Goal: Information Seeking & Learning: Check status

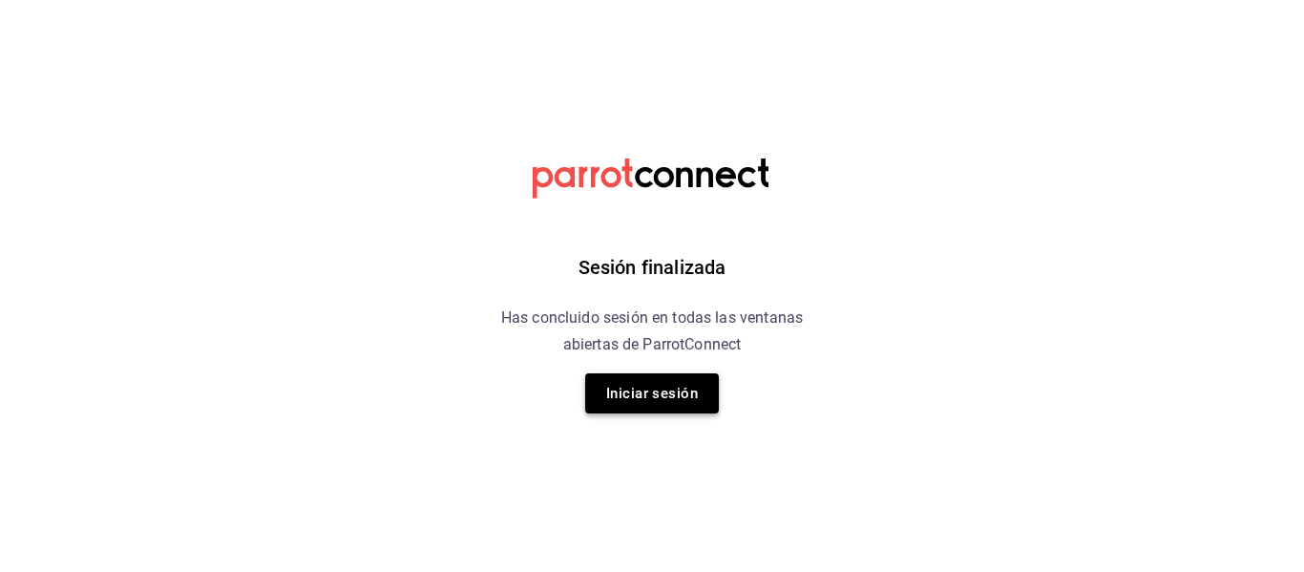
click at [651, 388] on button "Iniciar sesión" at bounding box center [652, 393] width 134 height 40
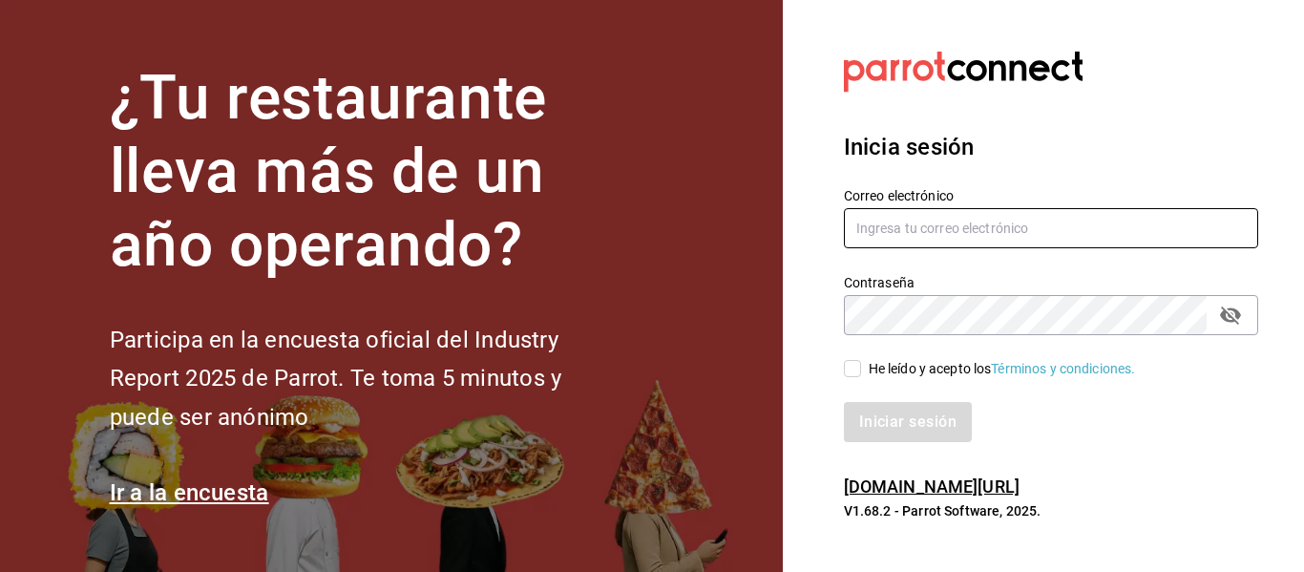
type input "luis.sandoval@grupocosteno.com"
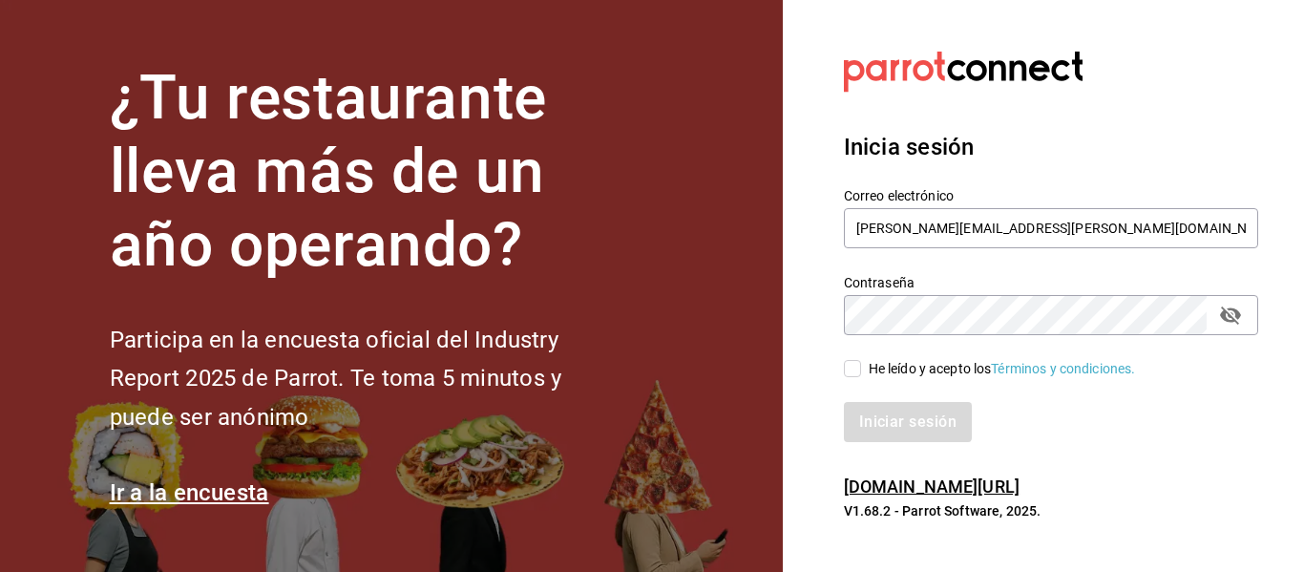
click at [862, 369] on span "He leído y acepto los Términos y condiciones." at bounding box center [998, 369] width 275 height 20
click at [861, 369] on input "He leído y acepto los Términos y condiciones." at bounding box center [852, 368] width 17 height 17
checkbox input "true"
click at [891, 414] on button "Iniciar sesión" at bounding box center [909, 422] width 130 height 40
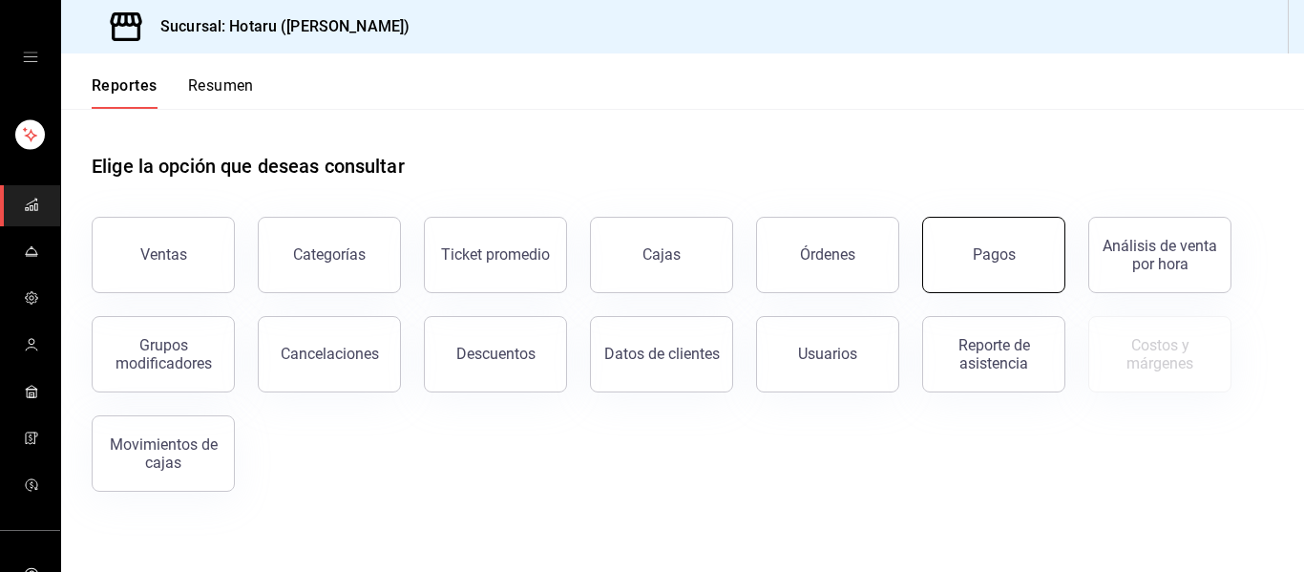
click at [982, 282] on button "Pagos" at bounding box center [993, 255] width 143 height 76
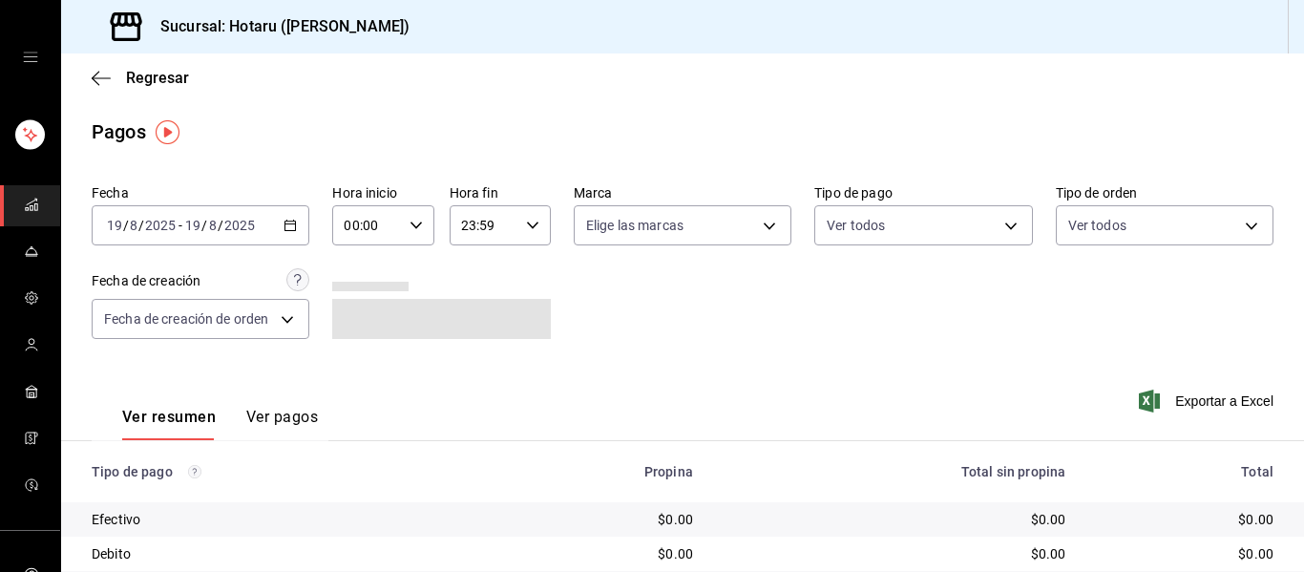
click at [291, 221] on \(Stroke\) "button" at bounding box center [289, 226] width 11 height 11
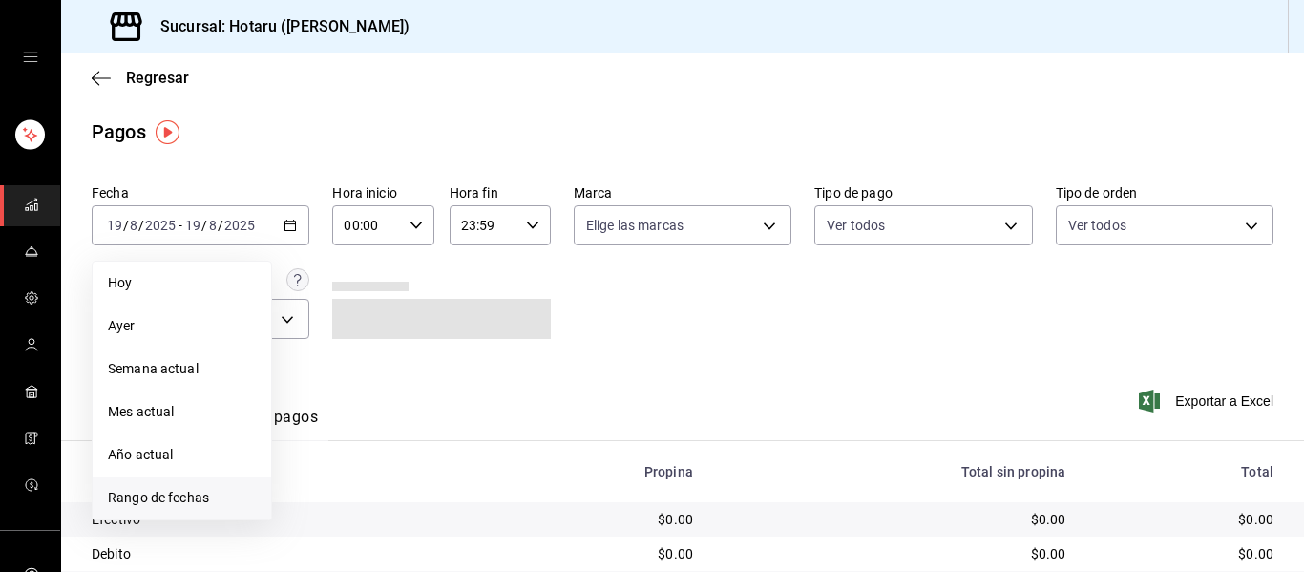
click at [183, 504] on span "Rango de fechas" at bounding box center [182, 498] width 148 height 20
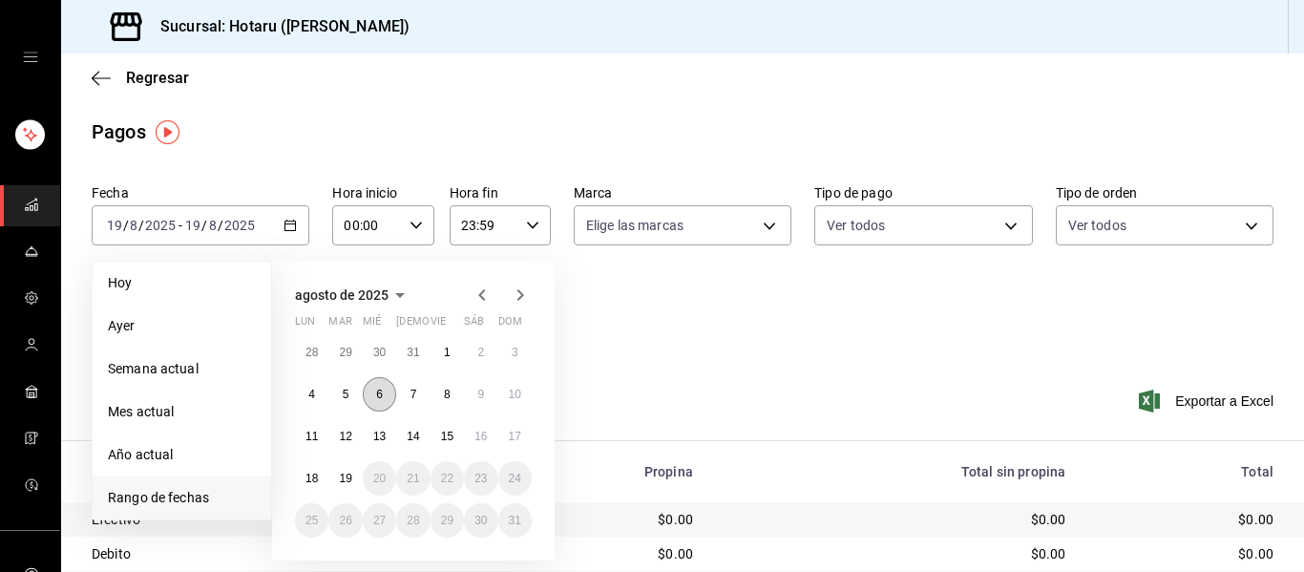
click at [385, 387] on button "6" at bounding box center [379, 394] width 33 height 34
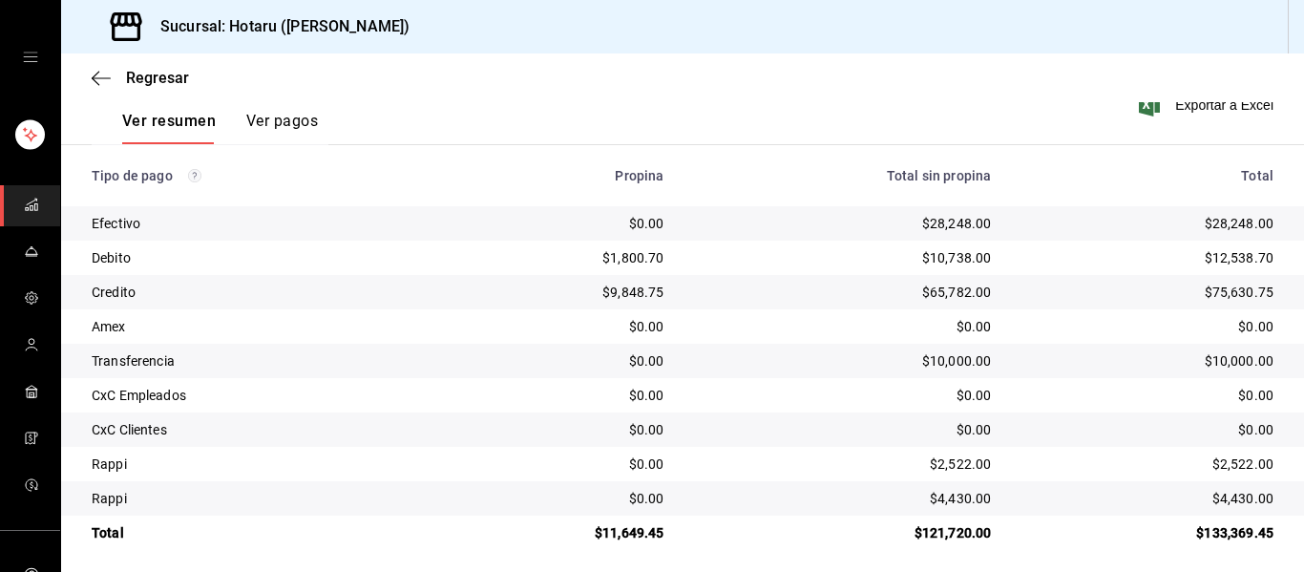
scroll to position [306, 0]
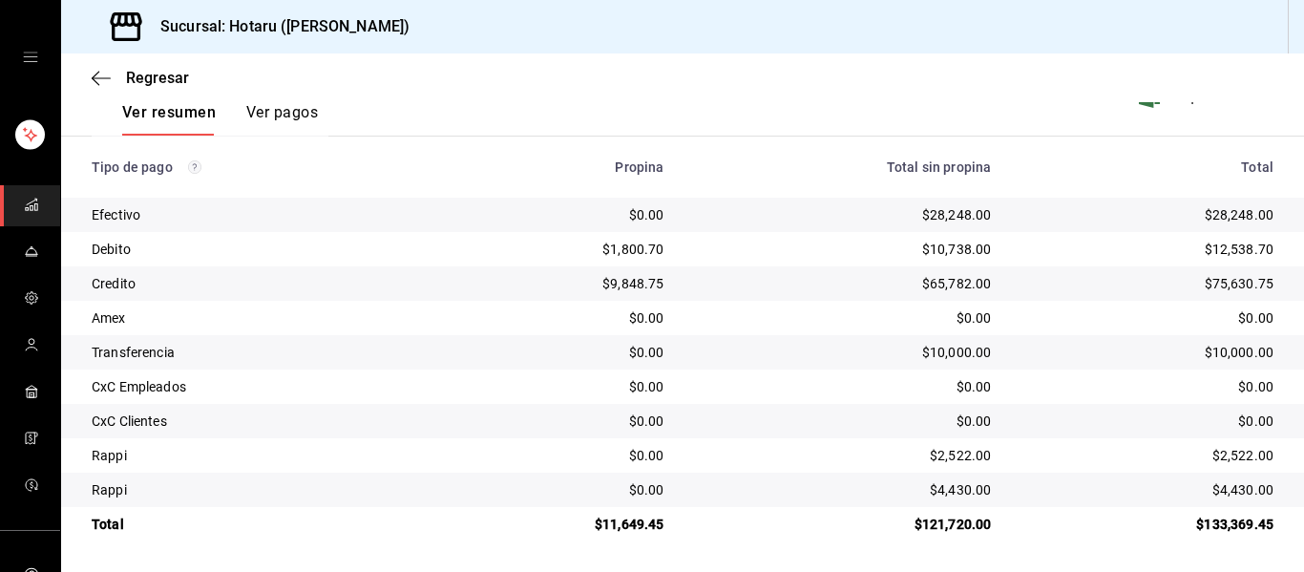
click at [29, 209] on icon "mailbox folders" at bounding box center [31, 204] width 15 height 15
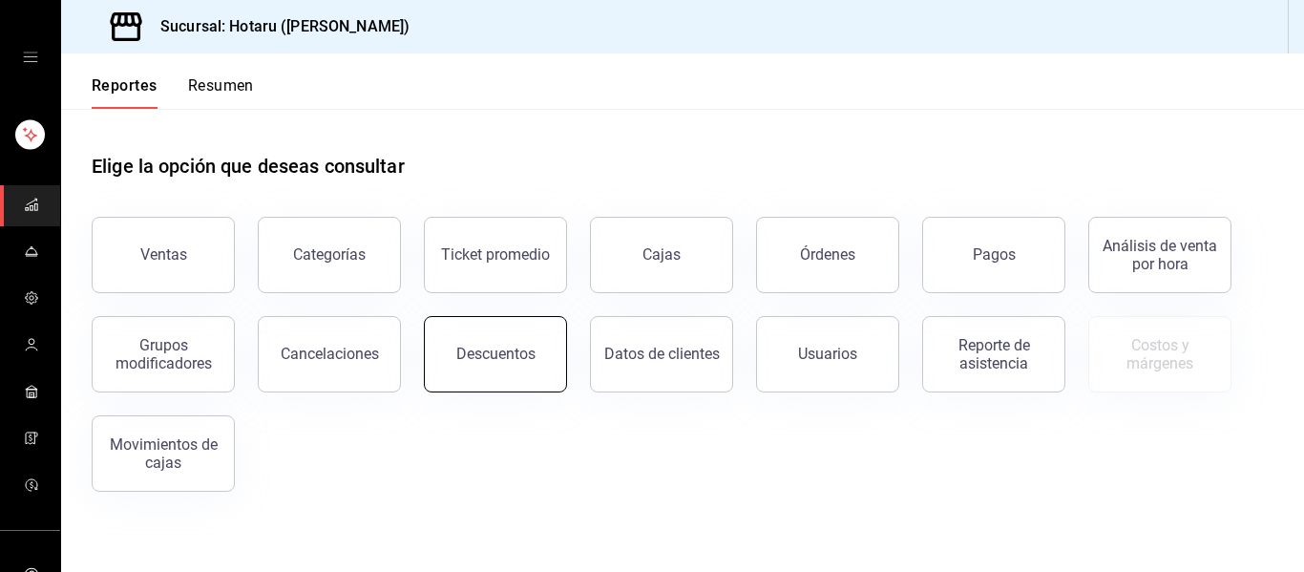
click at [522, 369] on button "Descuentos" at bounding box center [495, 354] width 143 height 76
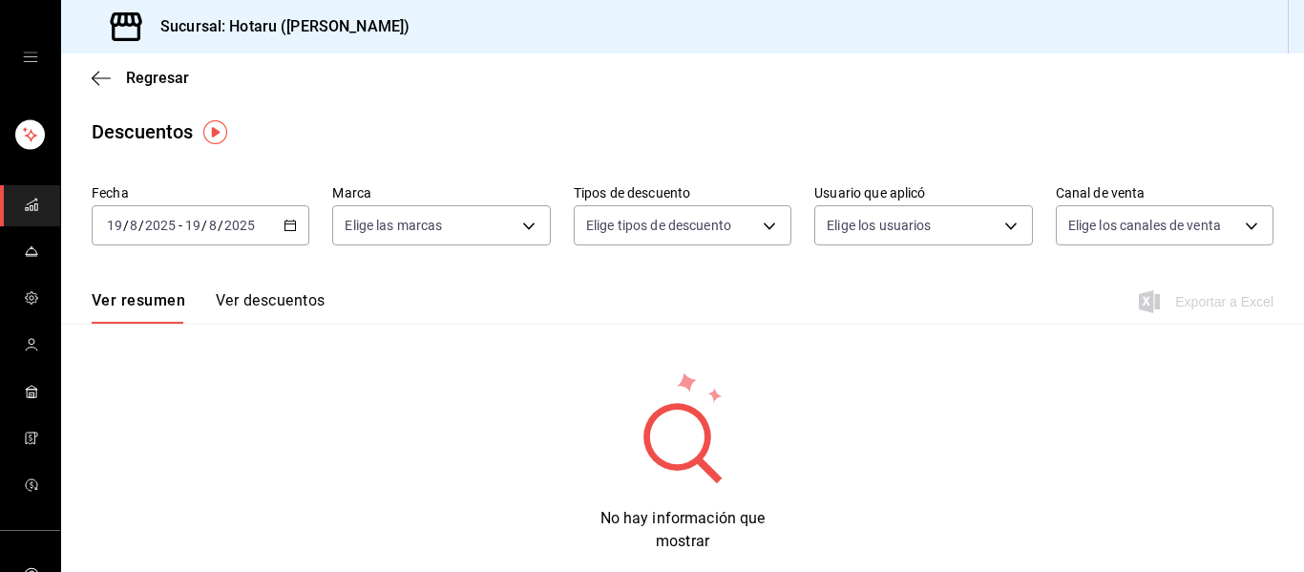
click at [290, 223] on icon "button" at bounding box center [290, 225] width 13 height 13
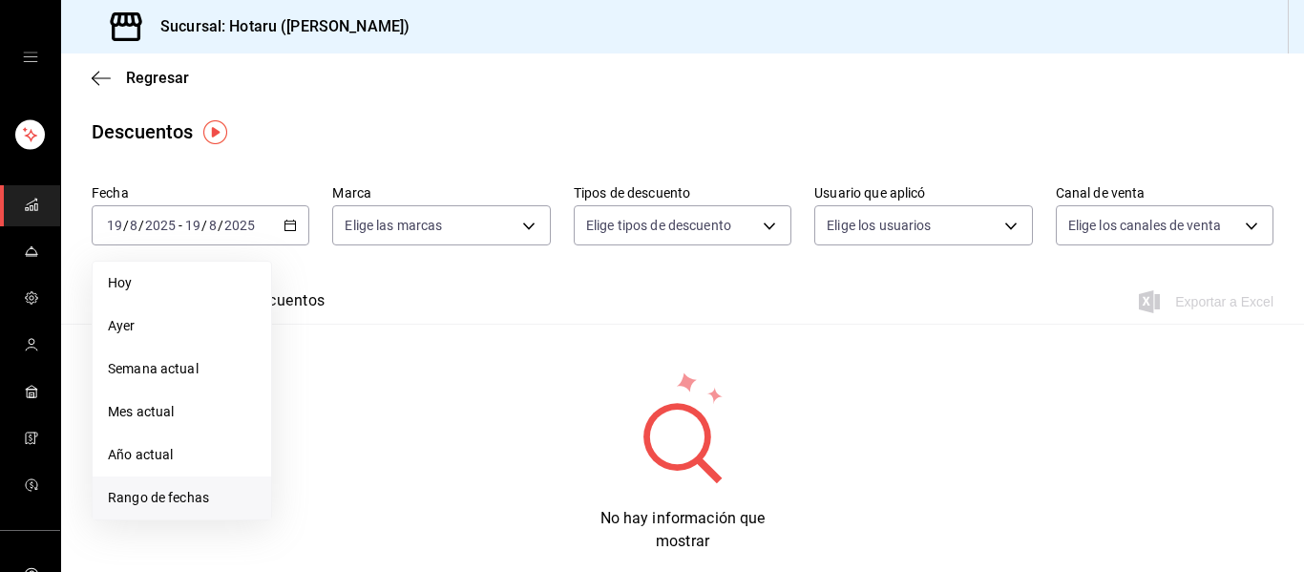
click at [188, 494] on span "Rango de fechas" at bounding box center [182, 498] width 148 height 20
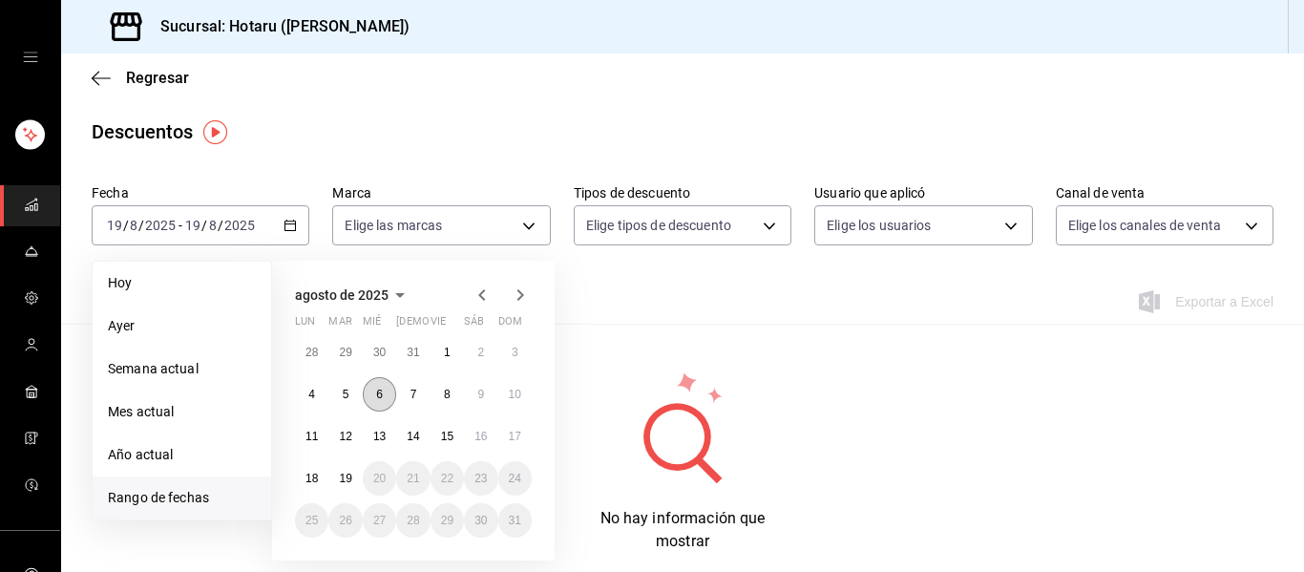
click at [371, 393] on button "6" at bounding box center [379, 394] width 33 height 34
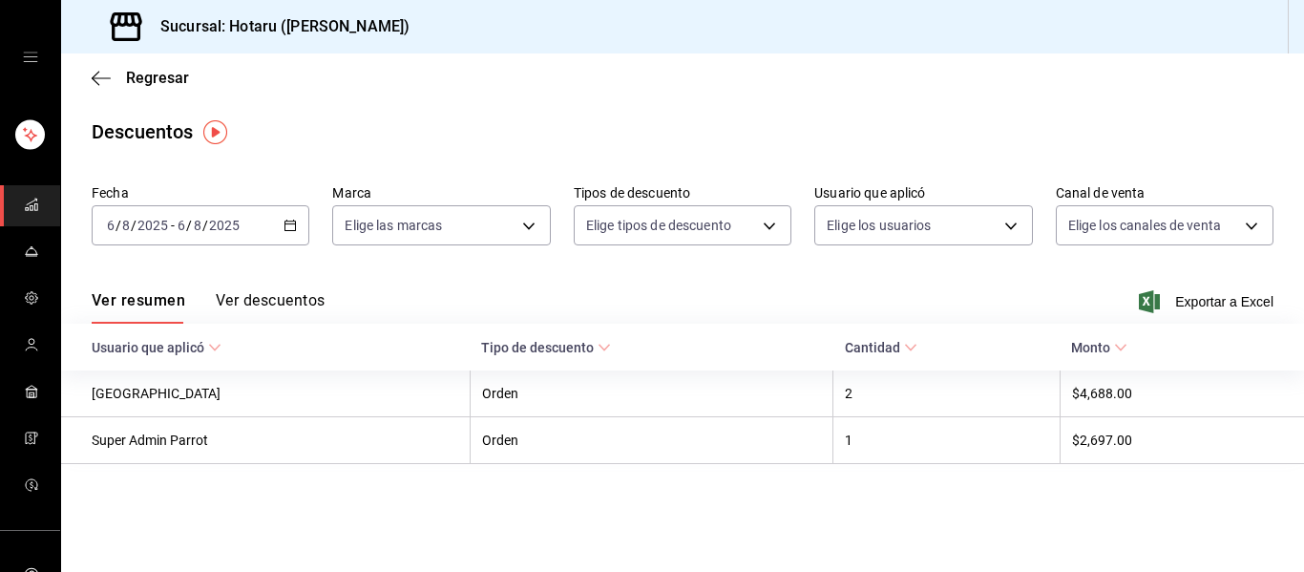
click at [298, 233] on div "[DATE] [DATE] - [DATE] [DATE]" at bounding box center [201, 225] width 218 height 40
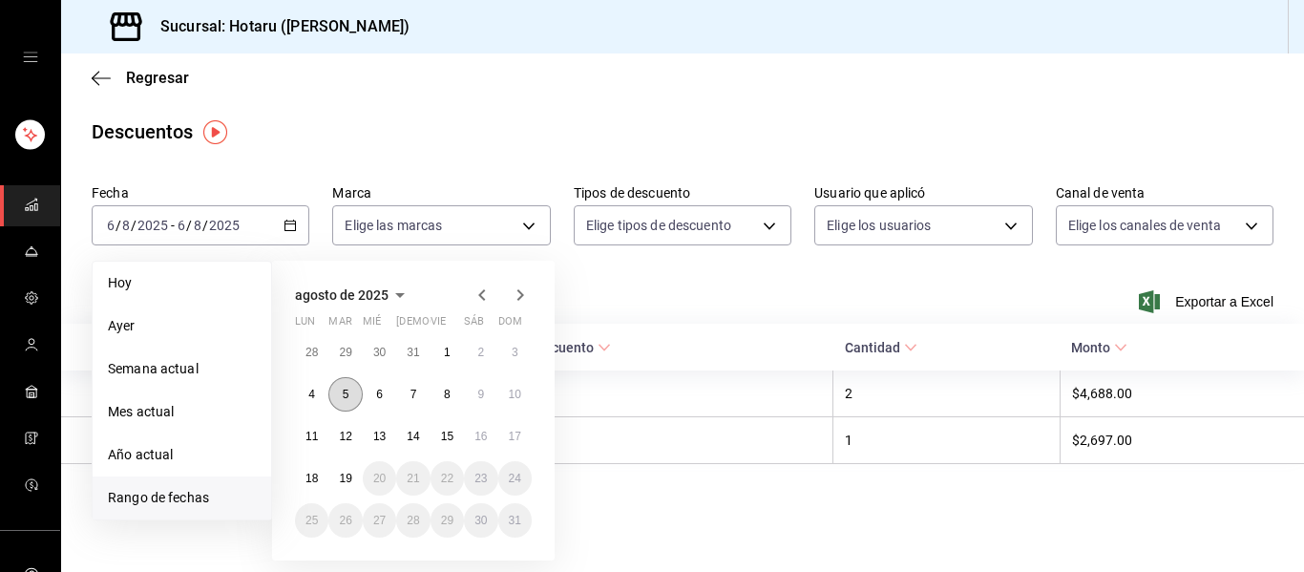
click at [351, 386] on button "5" at bounding box center [344, 394] width 33 height 34
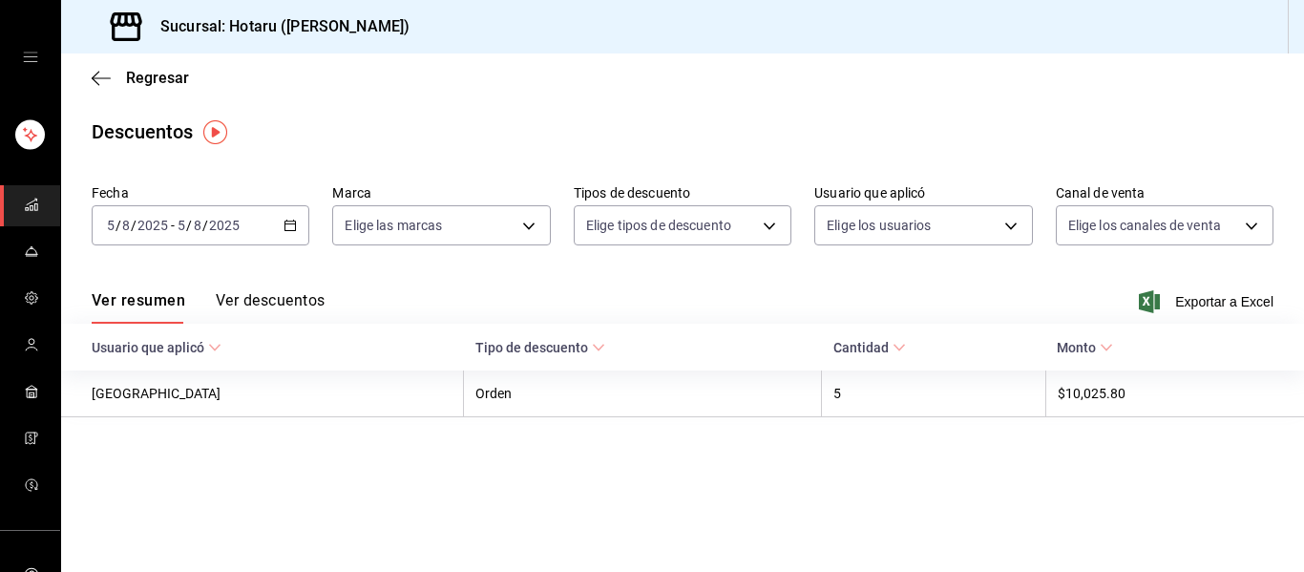
click at [284, 218] on div "[DATE] [DATE] - [DATE] [DATE]" at bounding box center [201, 225] width 218 height 40
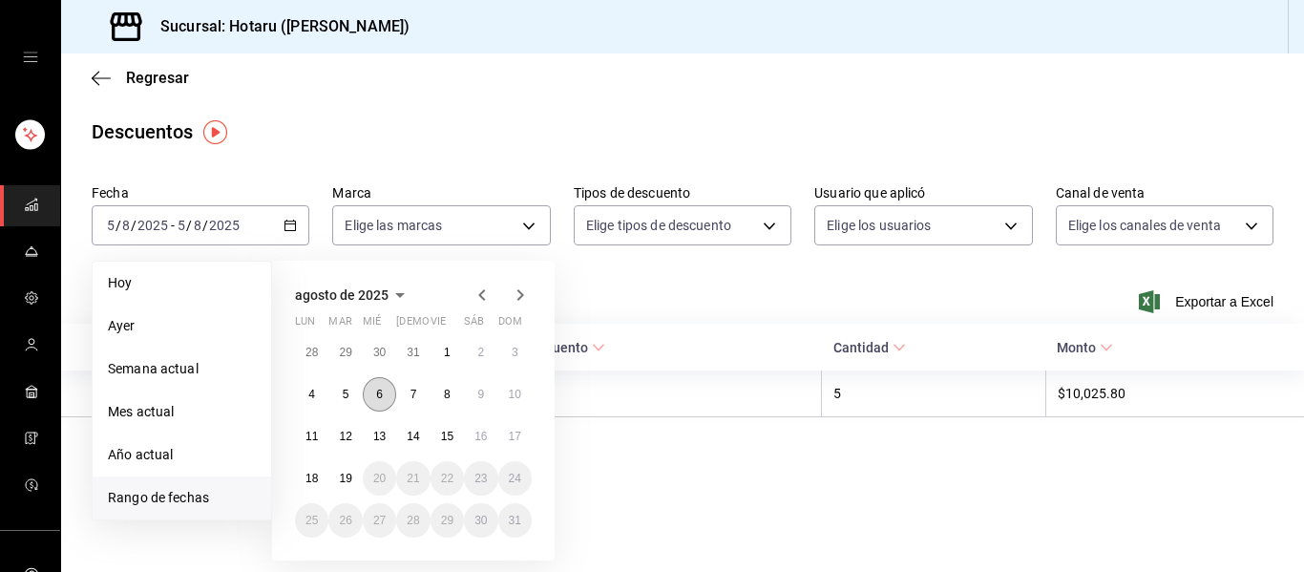
click at [389, 405] on button "6" at bounding box center [379, 394] width 33 height 34
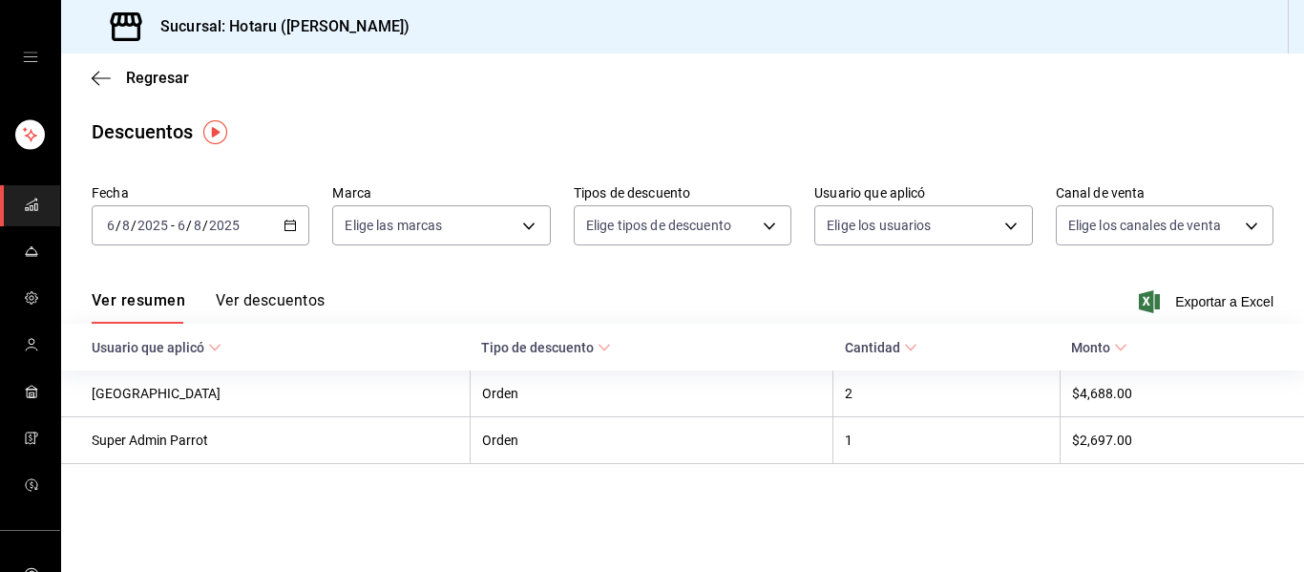
click at [26, 208] on rect "mailbox folders" at bounding box center [27, 209] width 3 height 3
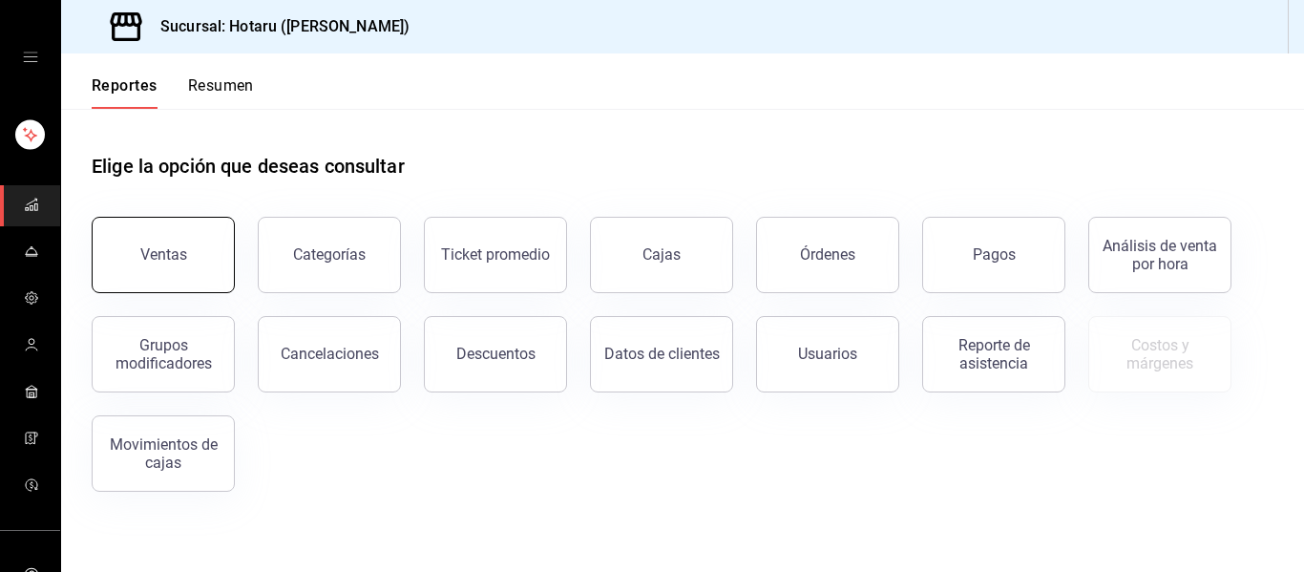
click at [199, 248] on button "Ventas" at bounding box center [163, 255] width 143 height 76
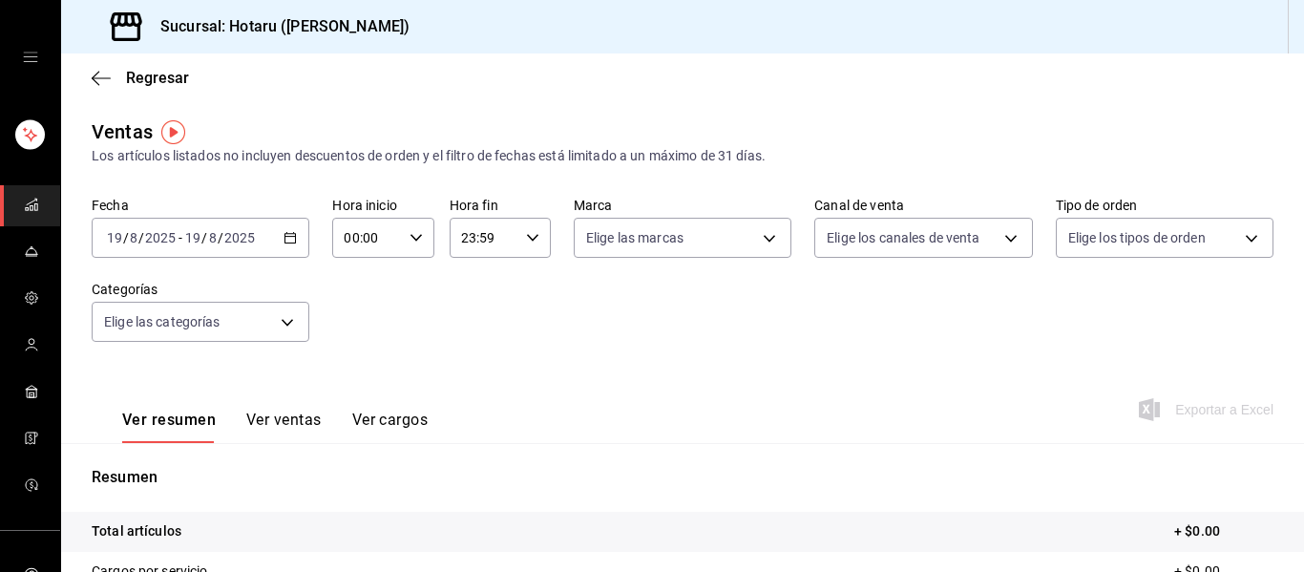
click at [299, 238] on div "[DATE] [DATE] - [DATE] [DATE]" at bounding box center [201, 238] width 218 height 40
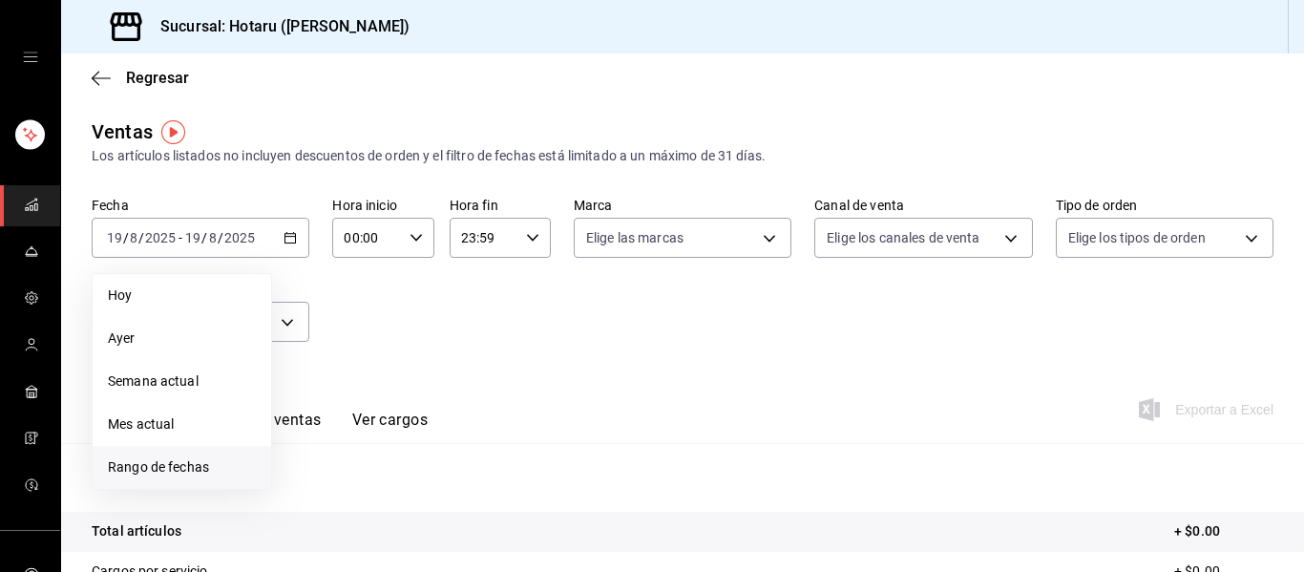
click at [185, 469] on span "Rango de fechas" at bounding box center [182, 467] width 148 height 20
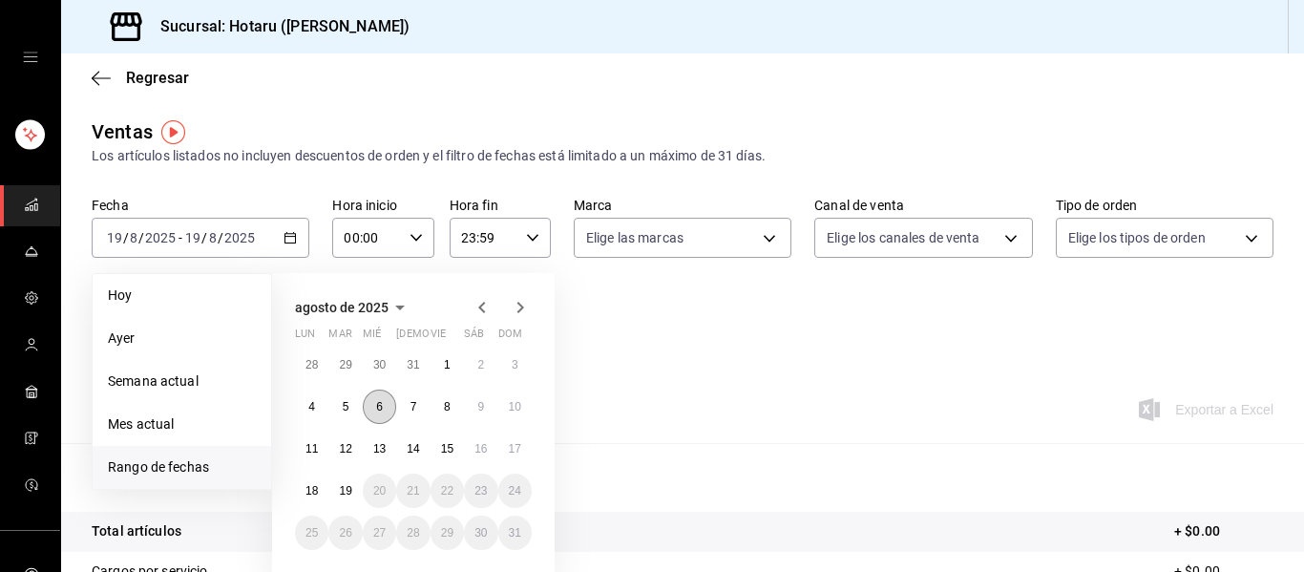
click at [384, 400] on button "6" at bounding box center [379, 407] width 33 height 34
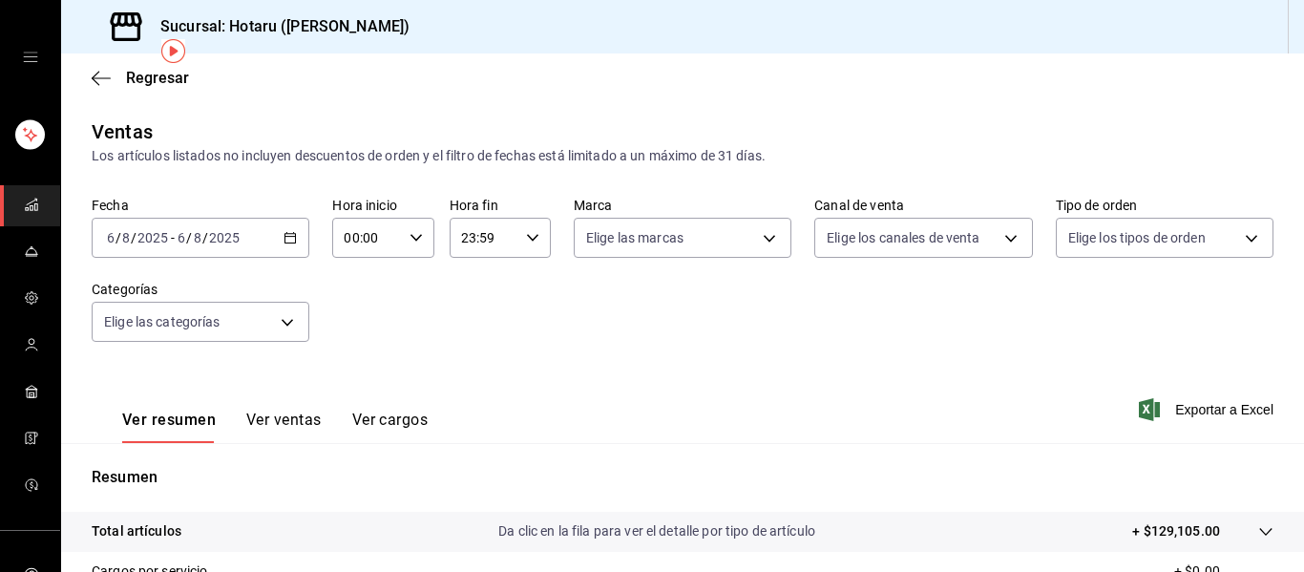
scroll to position [343, 0]
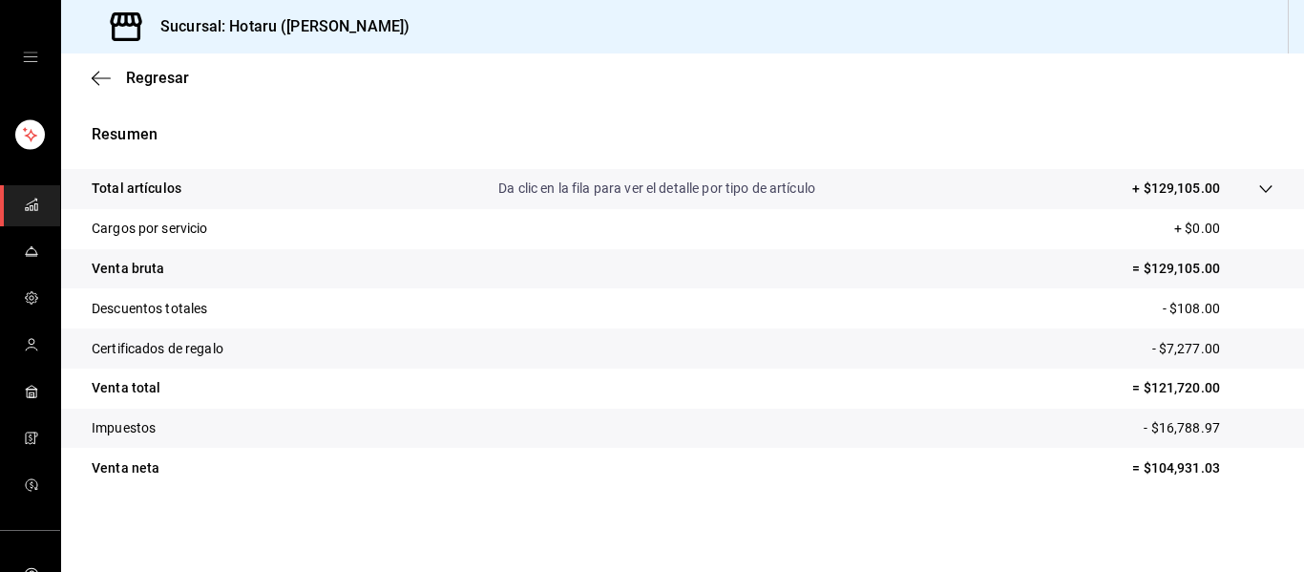
click at [24, 198] on icon "mailbox folders" at bounding box center [31, 204] width 15 height 15
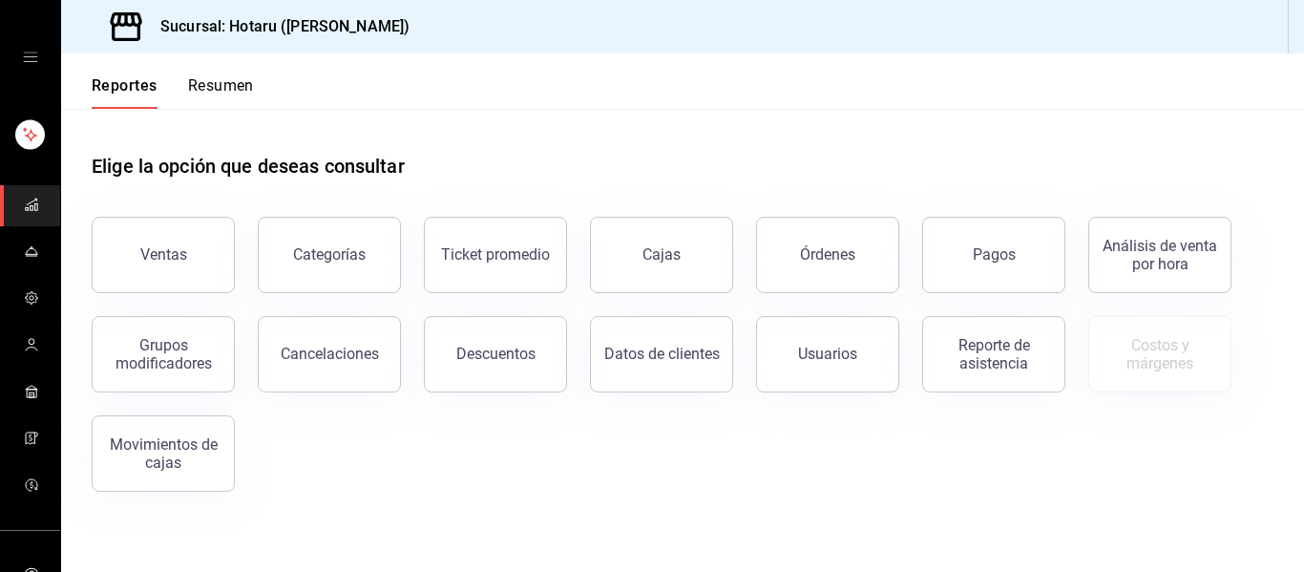
click at [993, 214] on div "Pagos" at bounding box center [982, 243] width 166 height 99
click at [995, 252] on div "Pagos" at bounding box center [994, 254] width 43 height 18
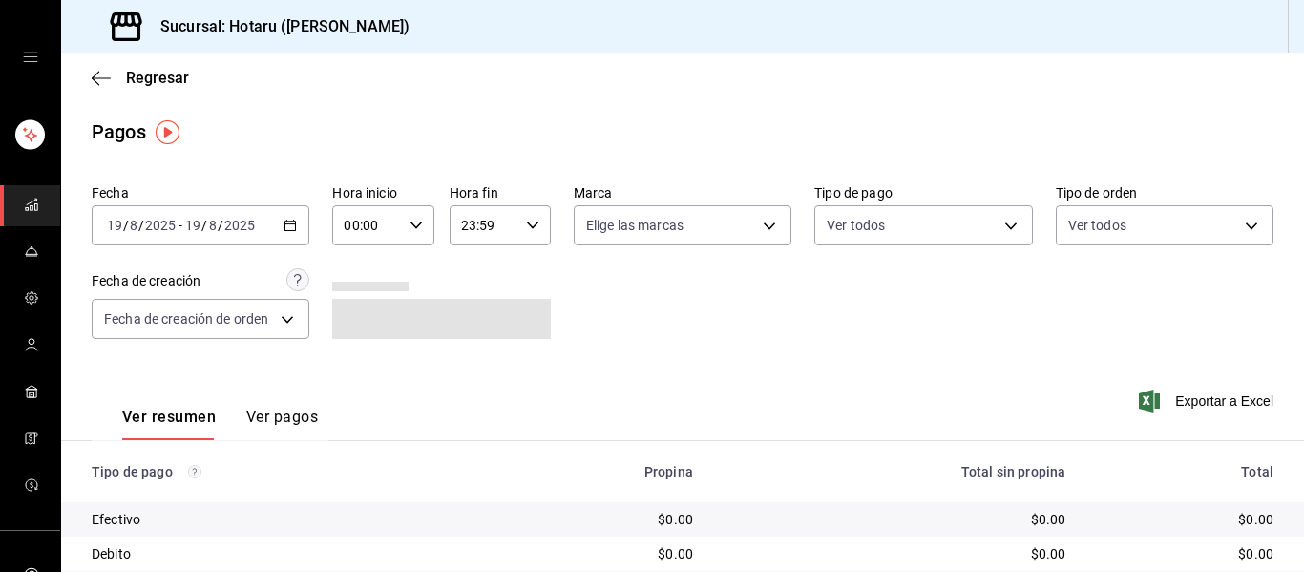
click at [292, 242] on div "[DATE] [DATE] - [DATE] [DATE]" at bounding box center [201, 225] width 218 height 40
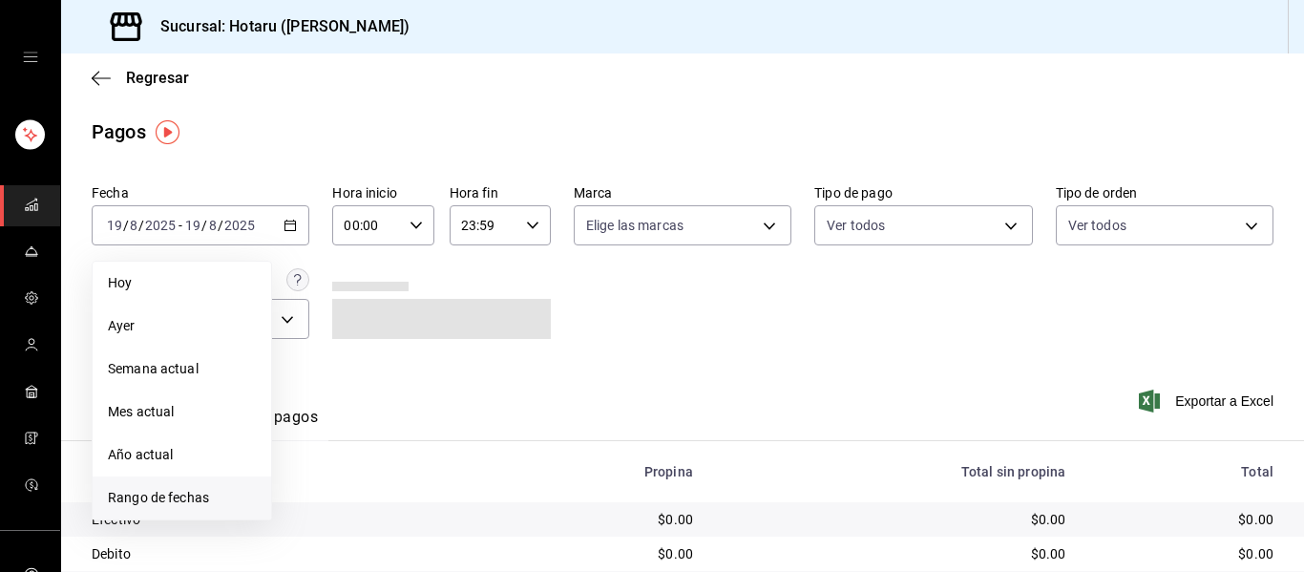
click at [160, 495] on span "Rango de fechas" at bounding box center [182, 498] width 148 height 20
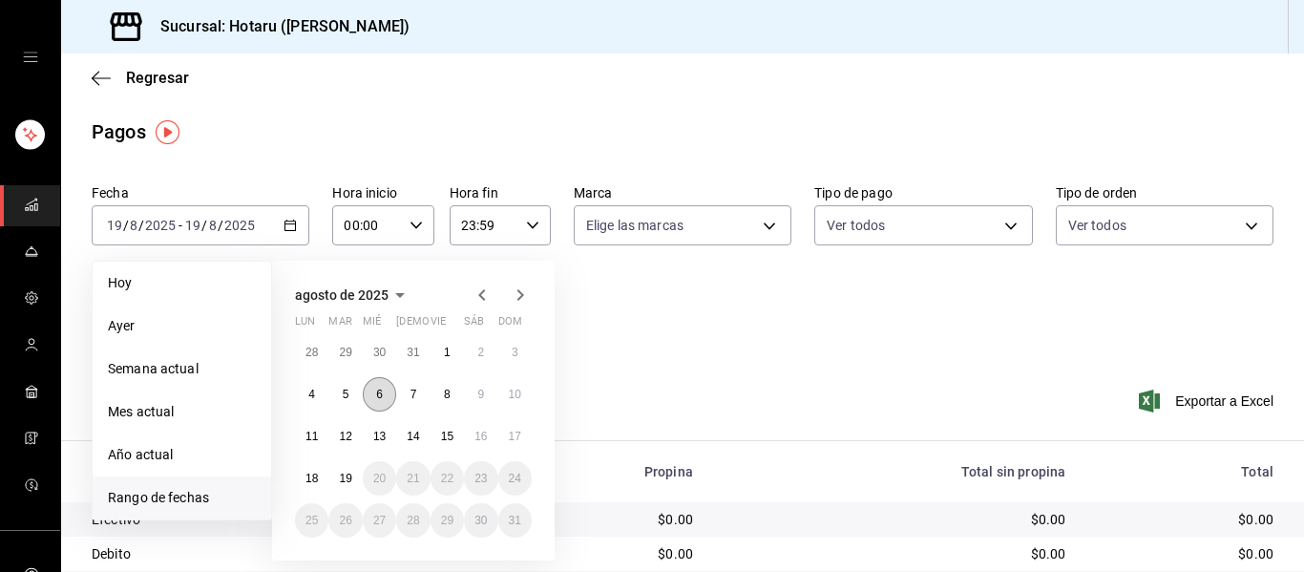
click at [381, 395] on abbr "6" at bounding box center [379, 394] width 7 height 13
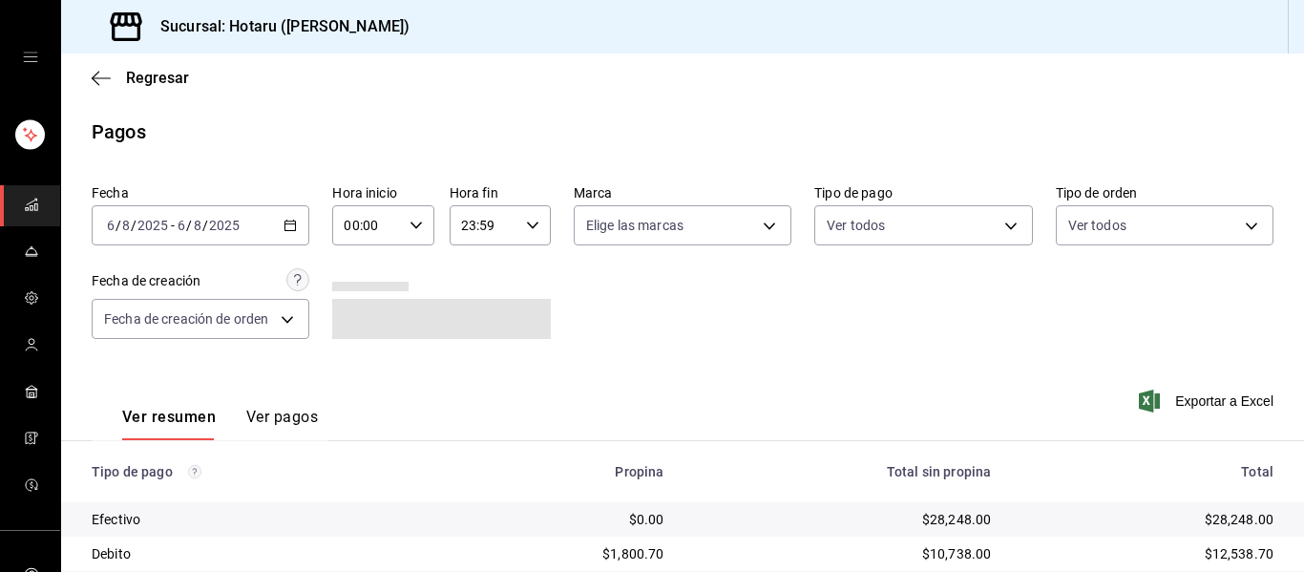
scroll to position [306, 0]
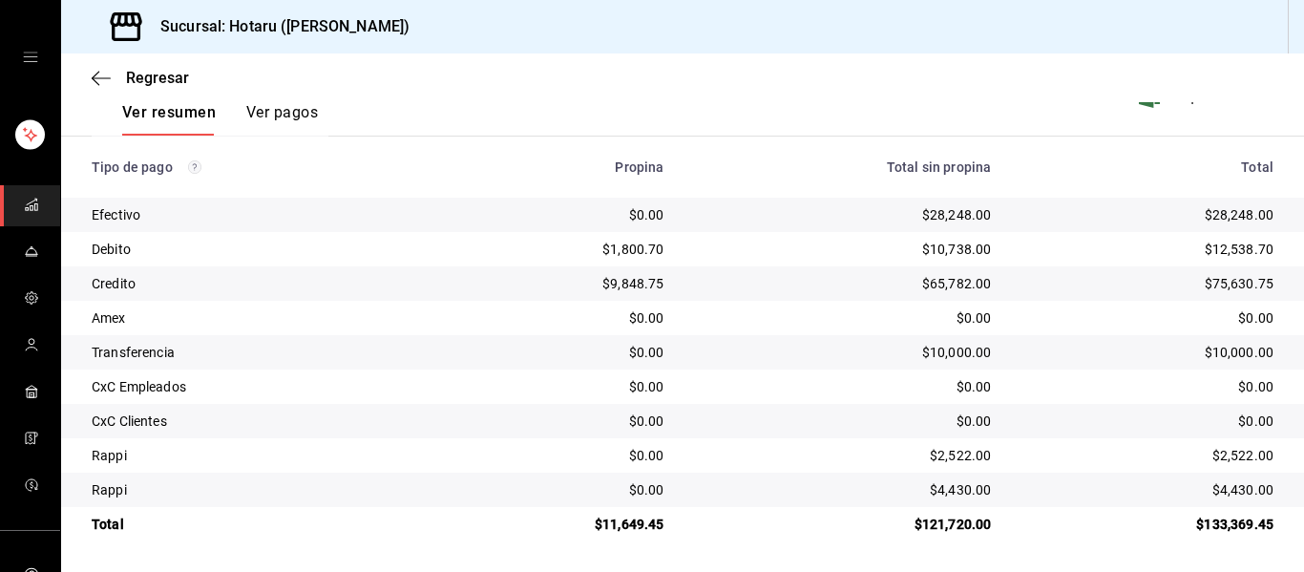
click at [694, 277] on div "$65,782.00" at bounding box center [842, 283] width 297 height 19
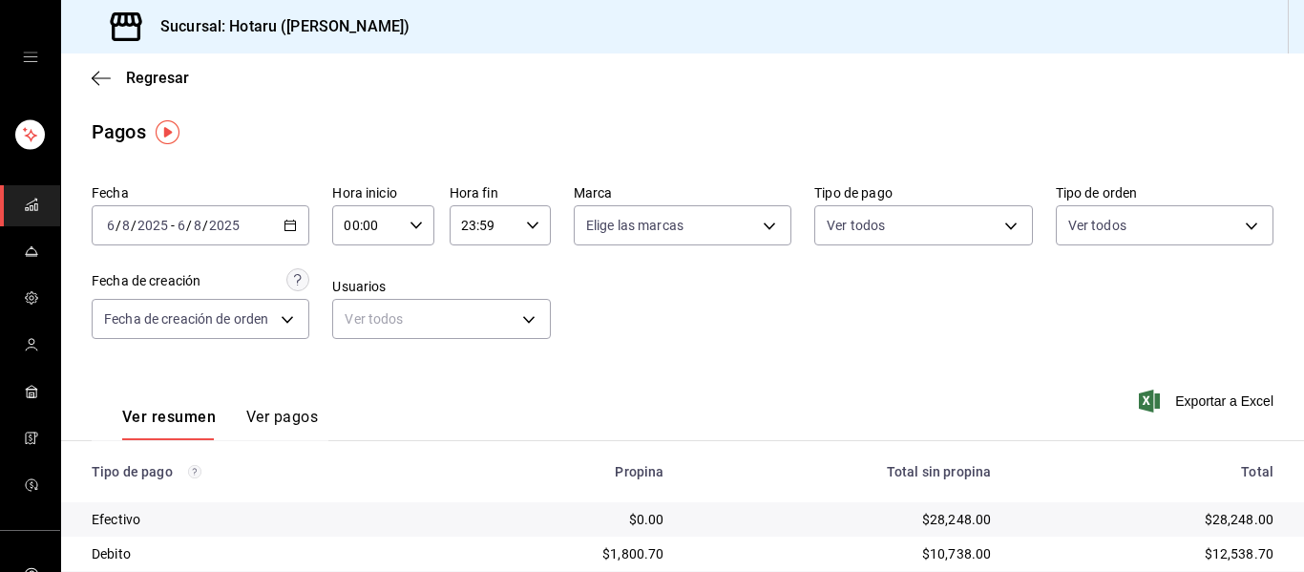
click at [284, 240] on div "[DATE] [DATE] - [DATE] [DATE]" at bounding box center [201, 225] width 218 height 40
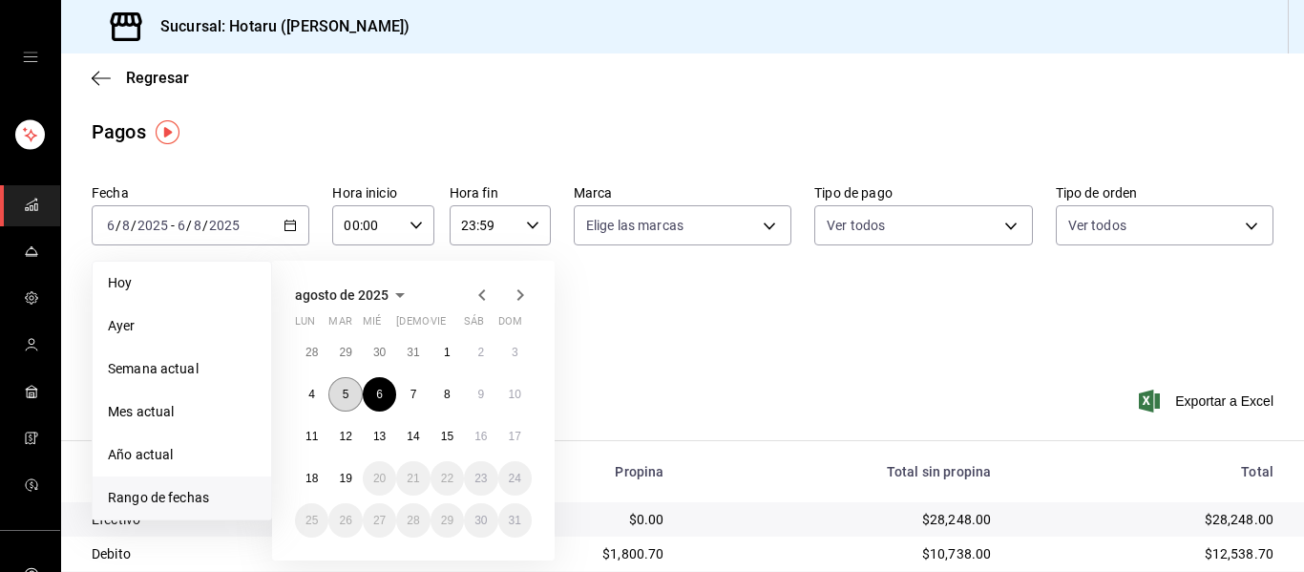
click at [345, 392] on abbr "5" at bounding box center [346, 394] width 7 height 13
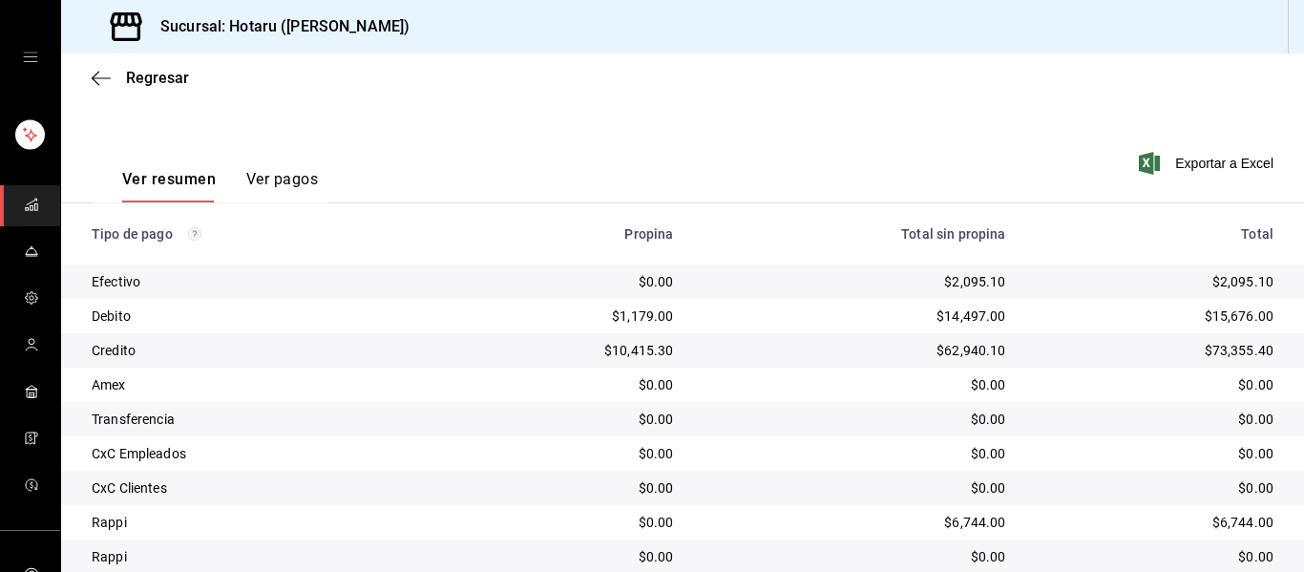
scroll to position [306, 0]
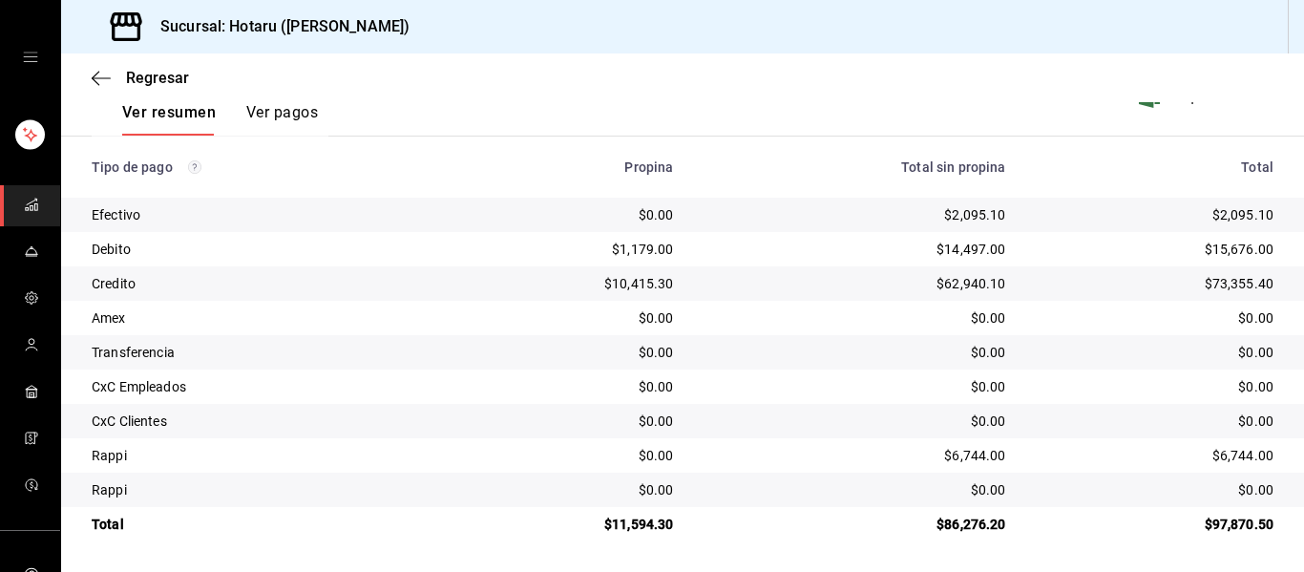
click at [18, 205] on link "mailbox folders" at bounding box center [30, 205] width 60 height 41
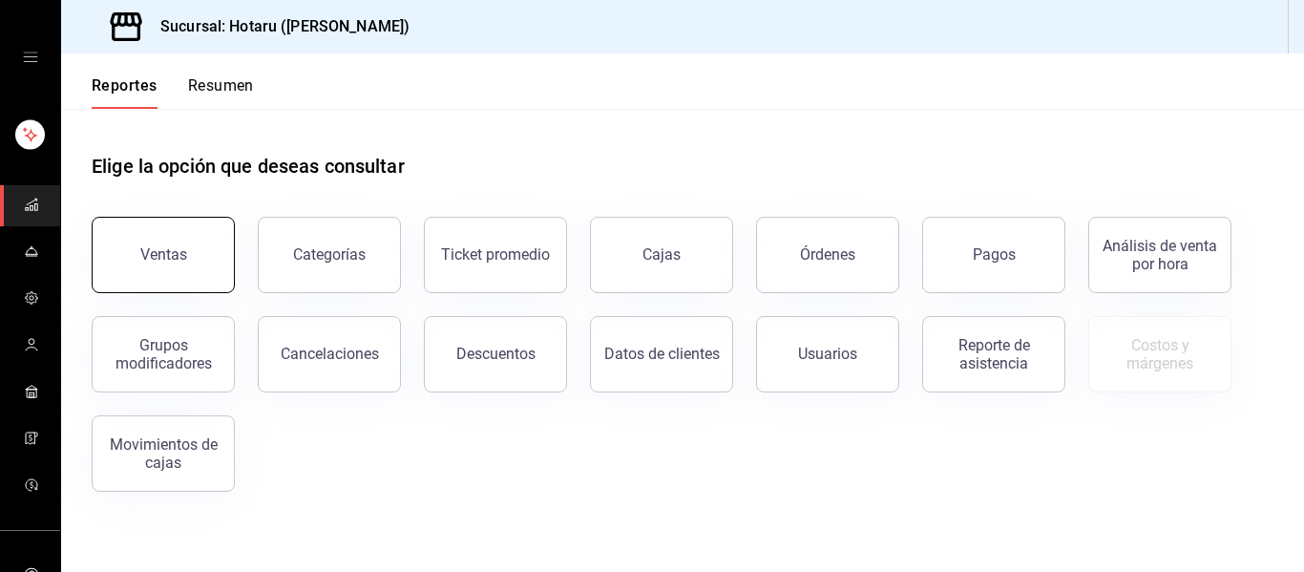
click at [191, 247] on button "Ventas" at bounding box center [163, 255] width 143 height 76
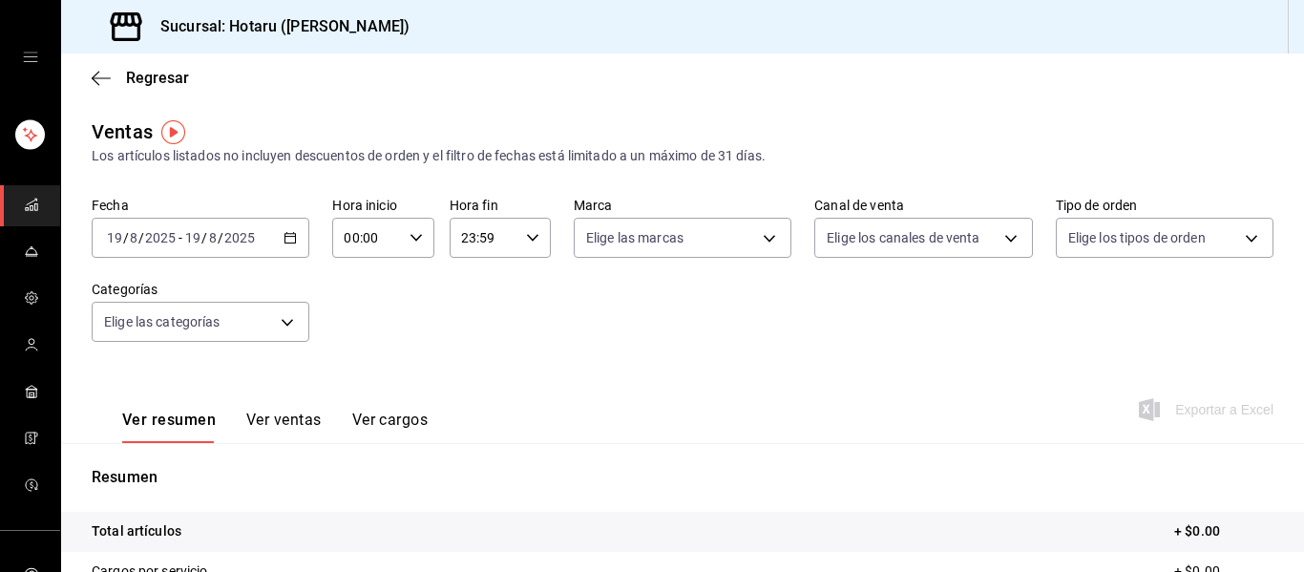
click at [296, 243] on div "[DATE] [DATE] - [DATE] [DATE]" at bounding box center [201, 238] width 218 height 40
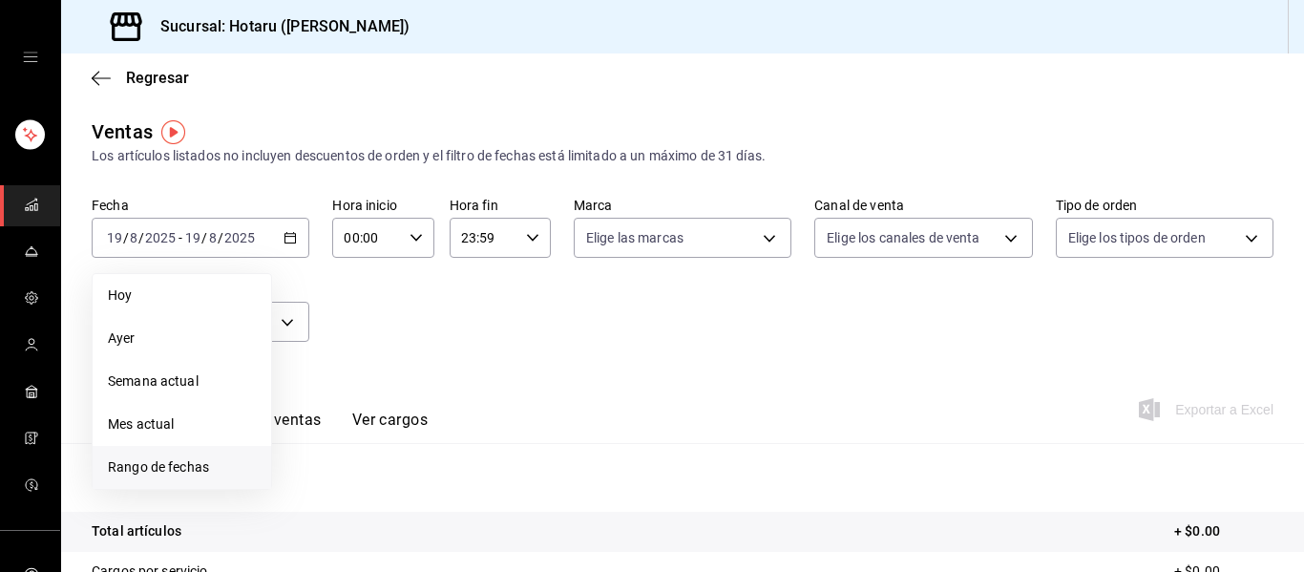
click at [191, 470] on span "Rango de fechas" at bounding box center [182, 467] width 148 height 20
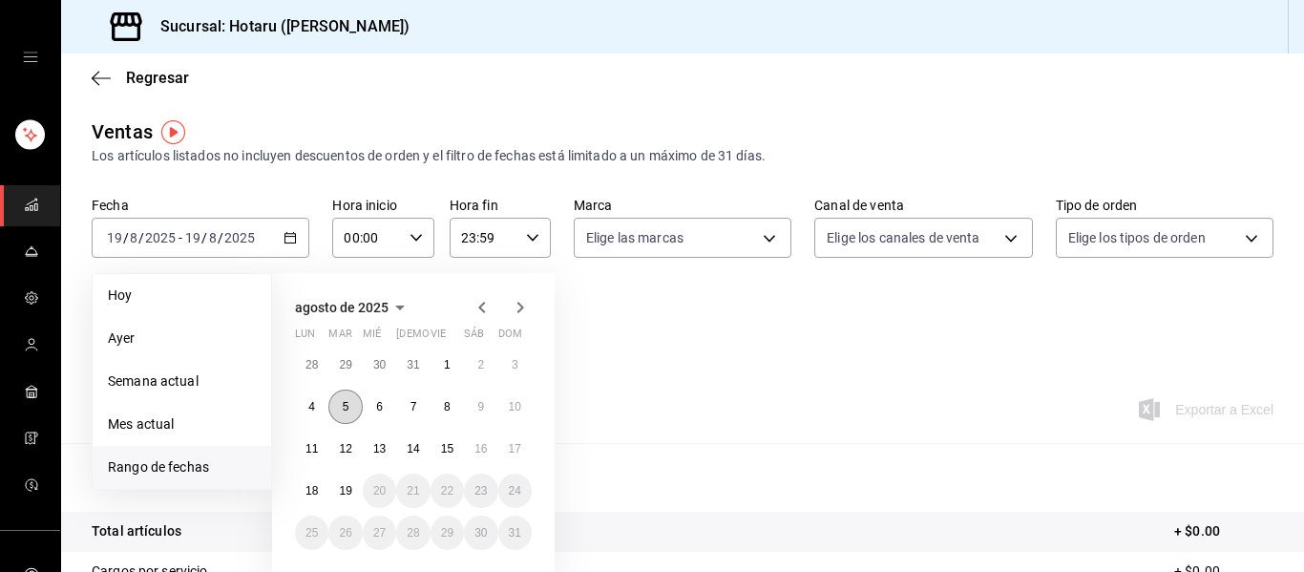
click at [343, 403] on abbr "5" at bounding box center [346, 406] width 7 height 13
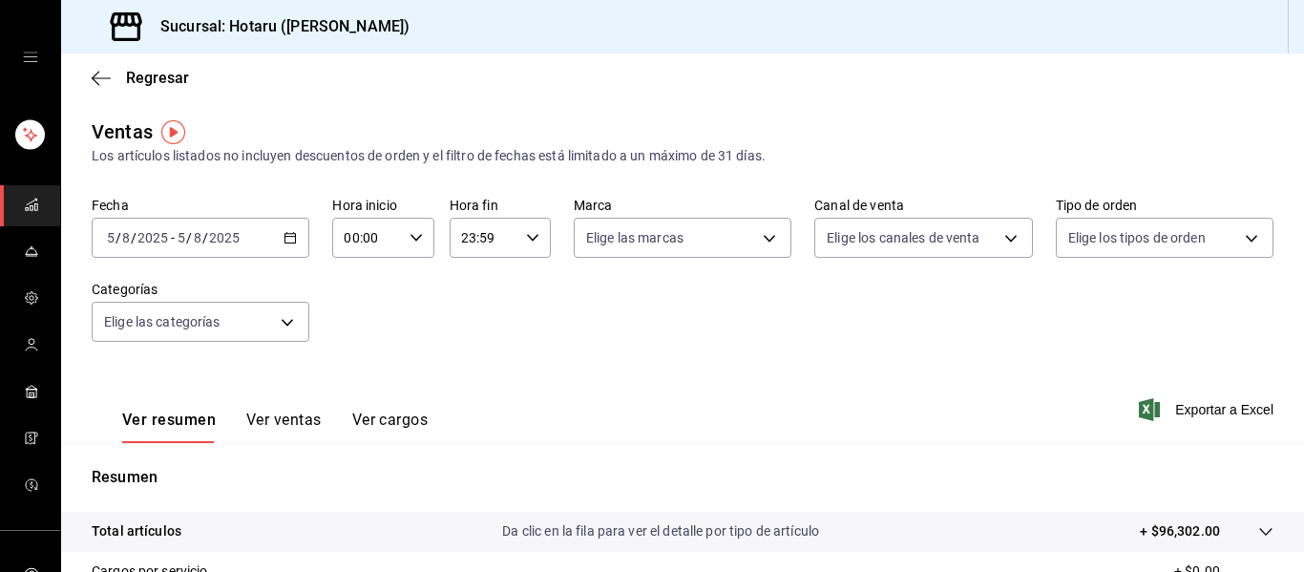
click at [290, 233] on icon "button" at bounding box center [290, 237] width 13 height 13
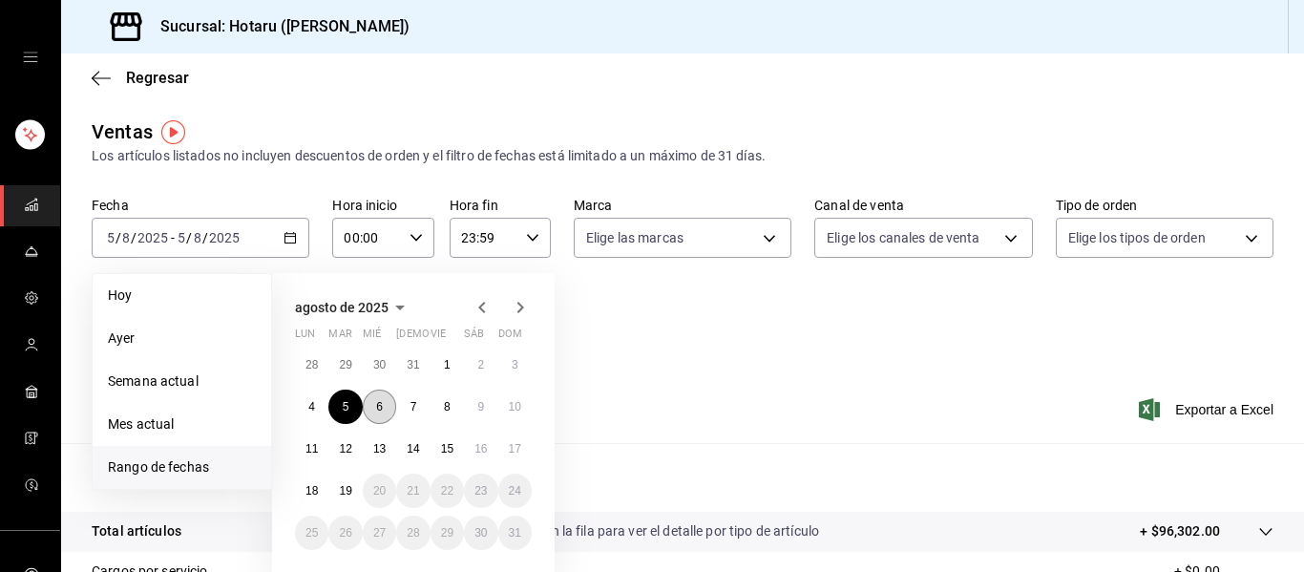
click at [373, 403] on button "6" at bounding box center [379, 407] width 33 height 34
